Goal: Information Seeking & Learning: Learn about a topic

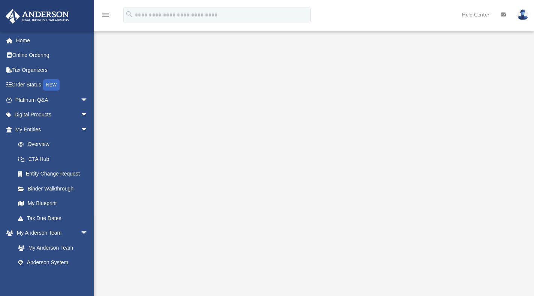
click at [38, 101] on link "Platinum Q&A arrow_drop_down" at bounding box center [52, 99] width 94 height 15
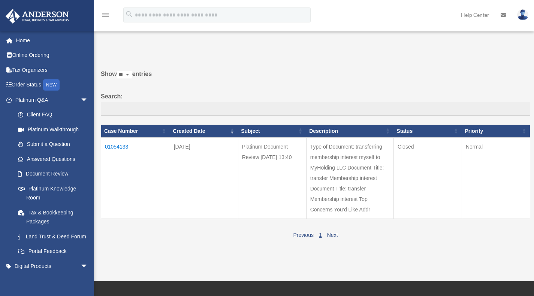
click at [39, 191] on link "Platinum Knowledge Room" at bounding box center [52, 193] width 85 height 24
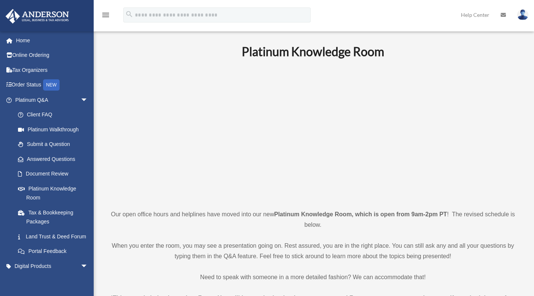
click at [39, 191] on link "Platinum Knowledge Room" at bounding box center [52, 193] width 85 height 24
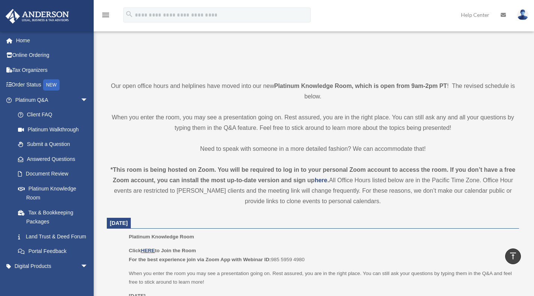
scroll to position [195, 0]
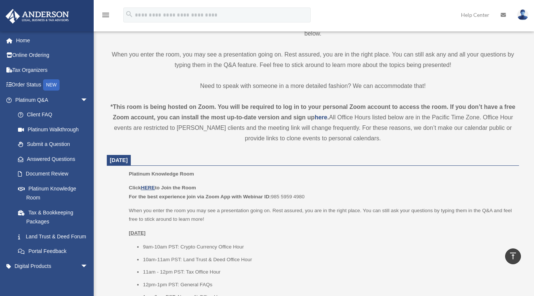
scroll to position [191, 0]
click at [154, 191] on u "HERE" at bounding box center [148, 189] width 14 height 6
